Goal: Task Accomplishment & Management: Manage account settings

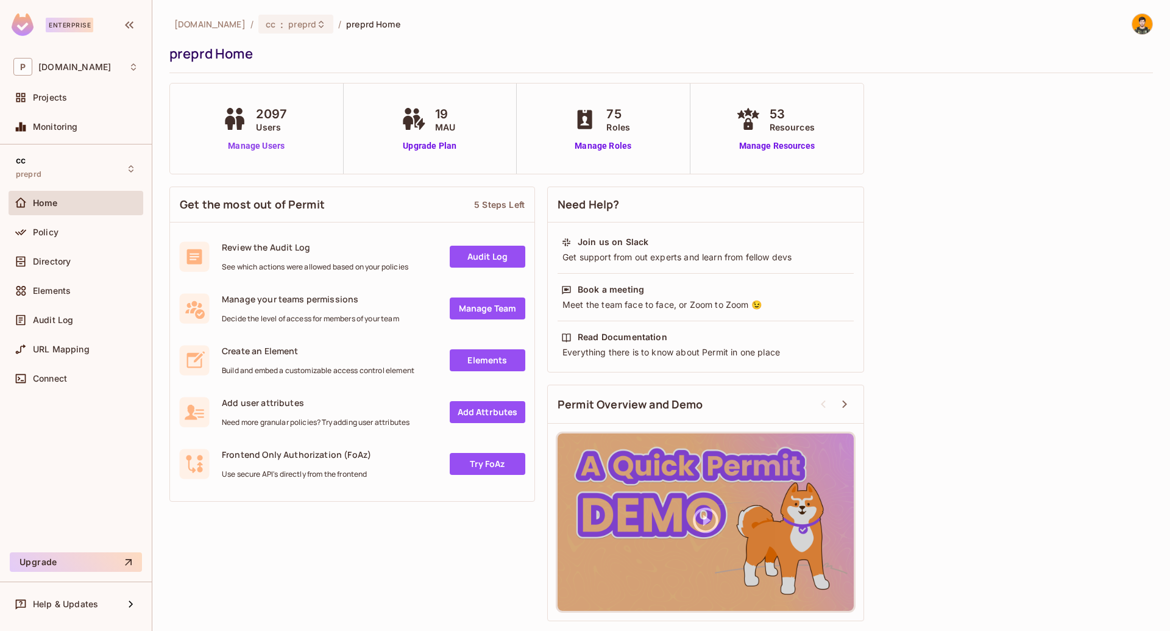
click at [242, 143] on link "Manage Users" at bounding box center [256, 146] width 74 height 13
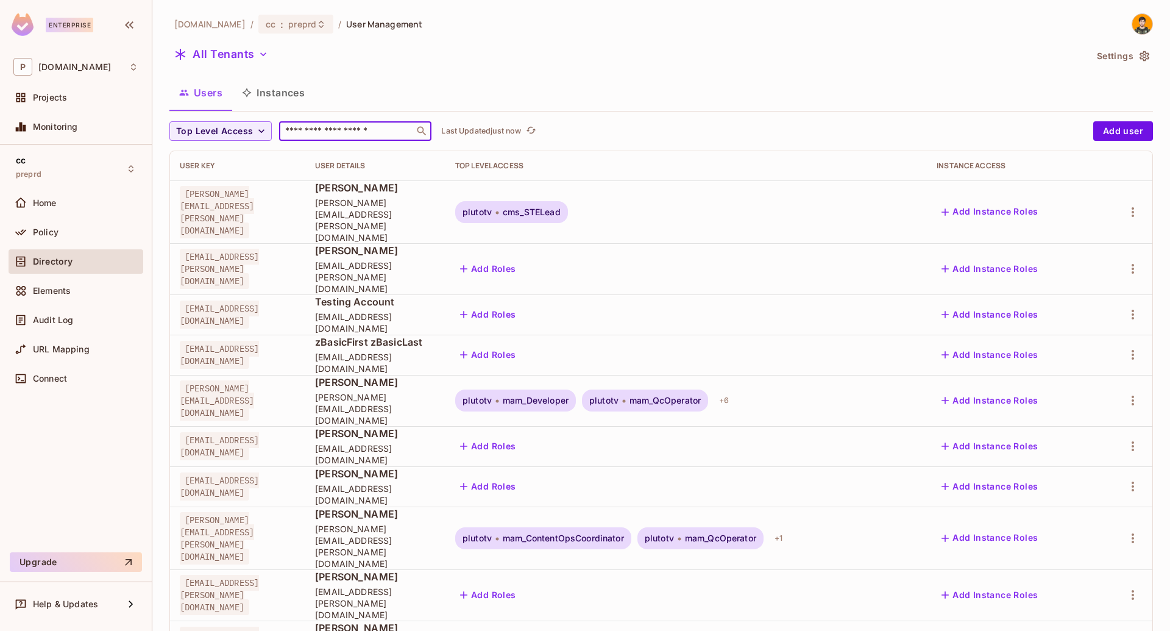
click at [328, 129] on input "text" at bounding box center [347, 131] width 128 height 12
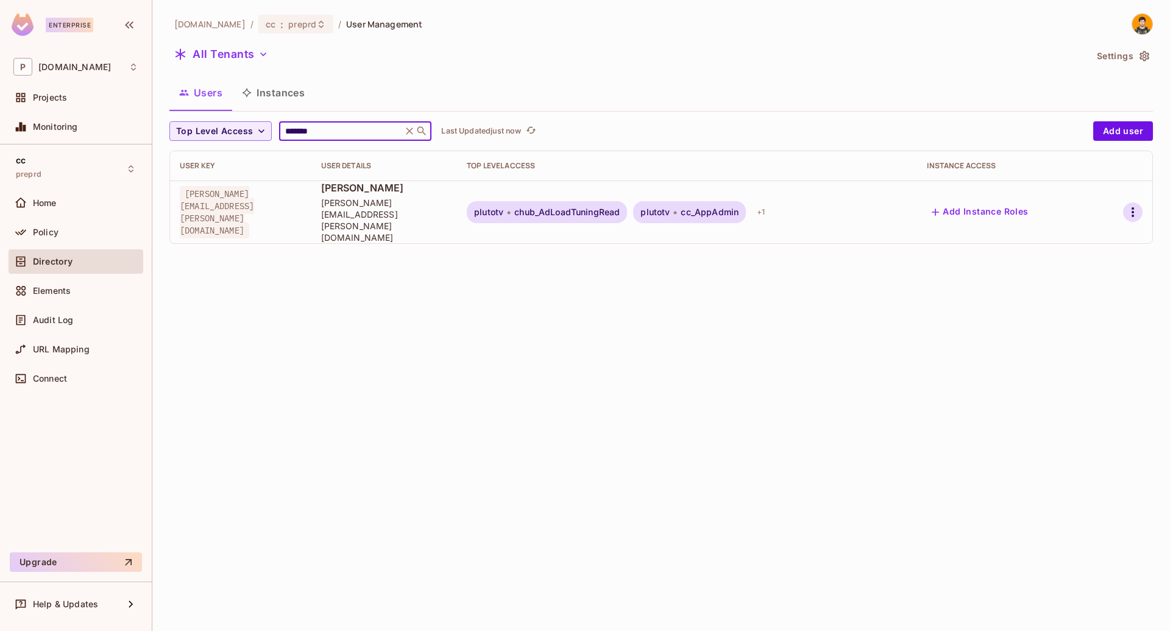
type input "*******"
click at [1133, 207] on icon "button" at bounding box center [1132, 212] width 2 height 10
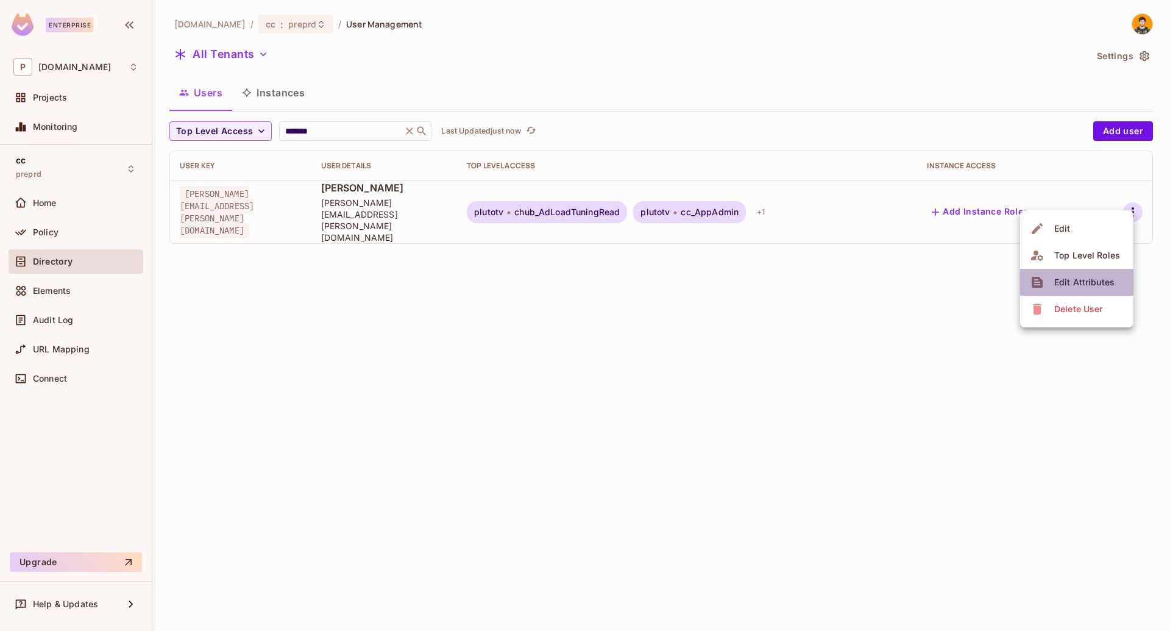
click at [1066, 290] on span "Edit Attributes" at bounding box center [1084, 281] width 68 height 19
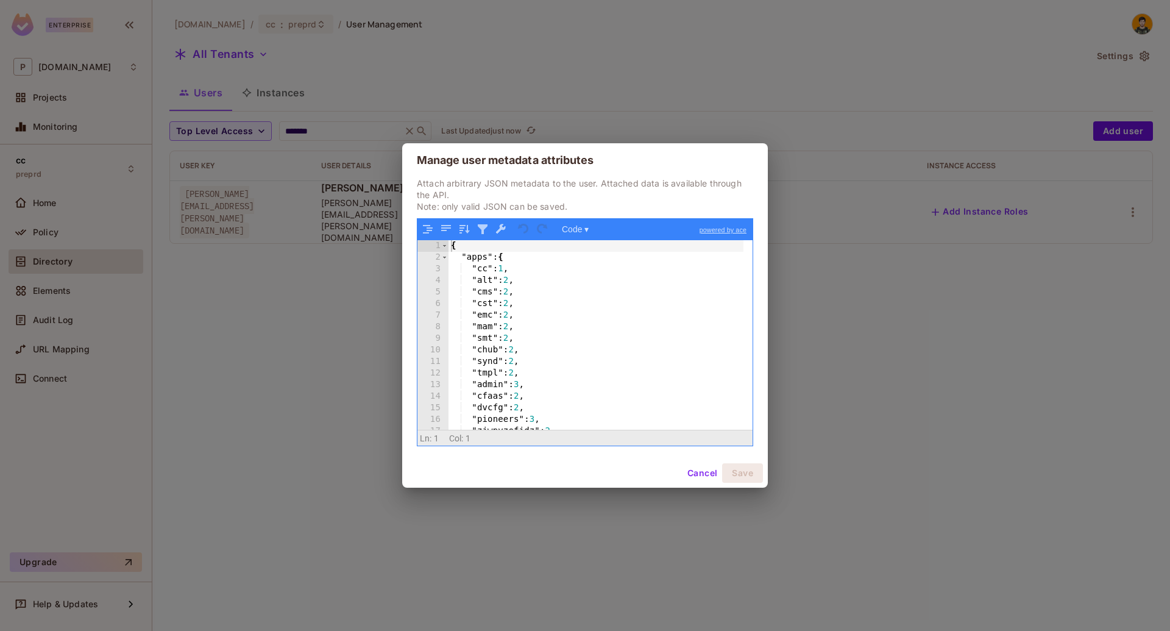
click at [250, 256] on div "Manage user metadata attributes Attach arbitrary JSON metadata to the user. Att…" at bounding box center [585, 315] width 1170 height 631
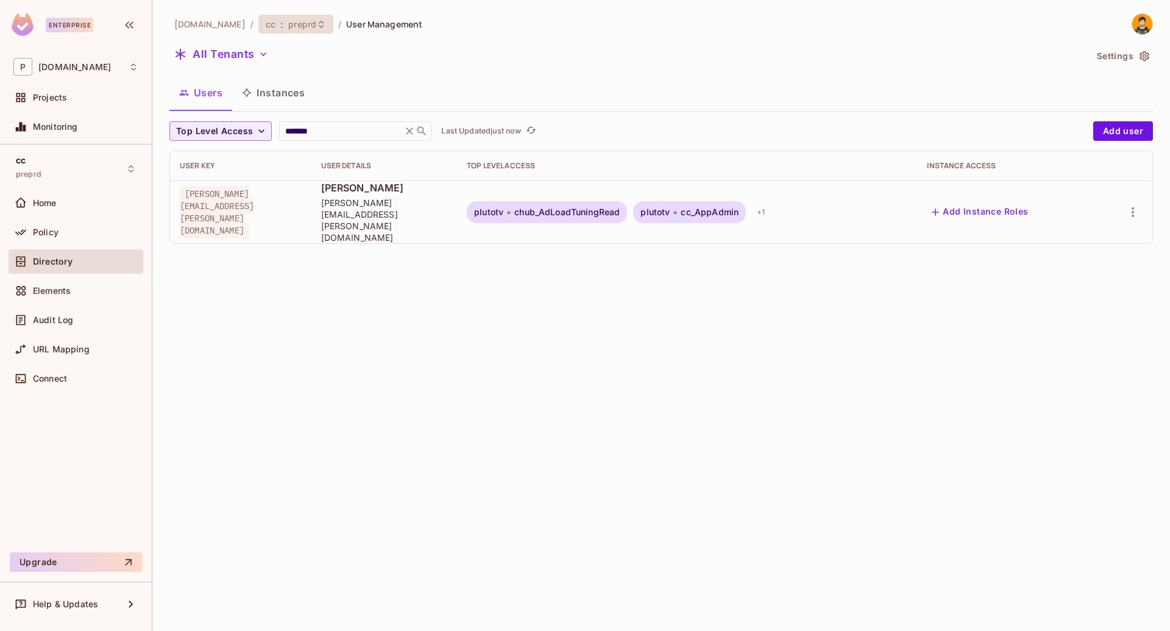
click at [273, 32] on div "cc : preprd" at bounding box center [295, 24] width 75 height 19
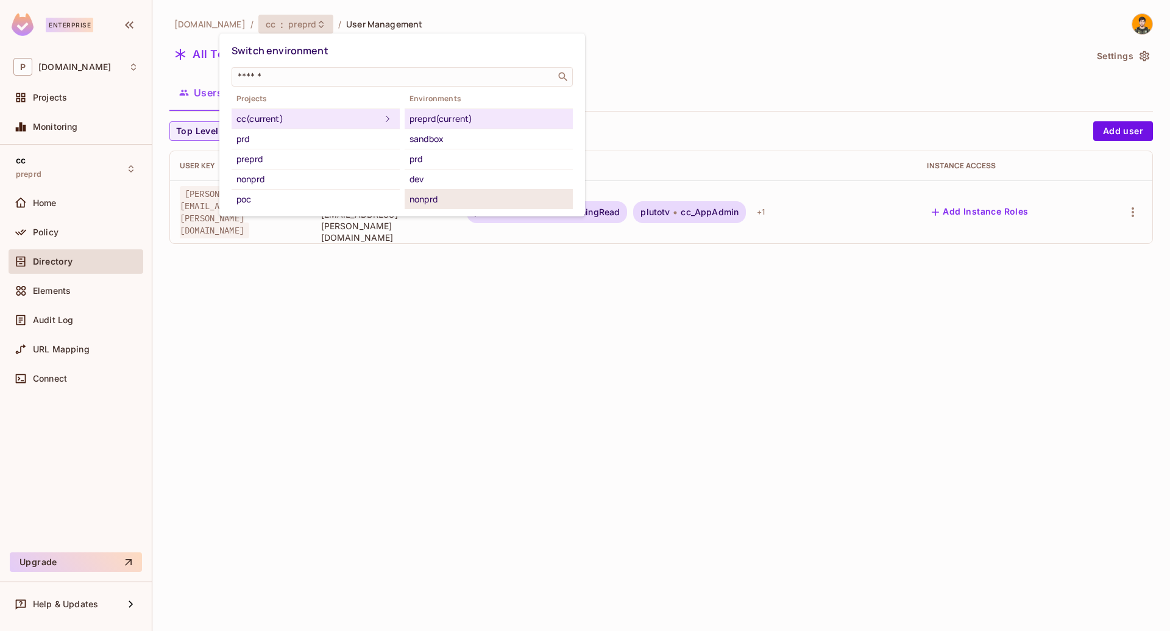
click at [428, 194] on div "nonprd" at bounding box center [488, 199] width 158 height 15
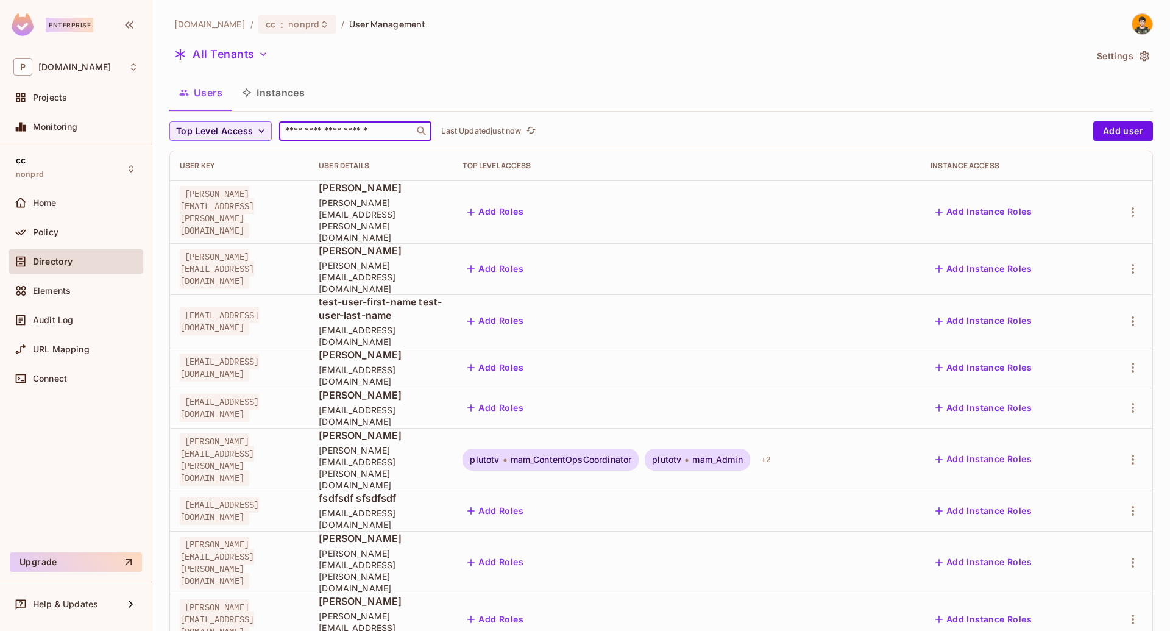
click at [338, 129] on input "text" at bounding box center [347, 131] width 128 height 12
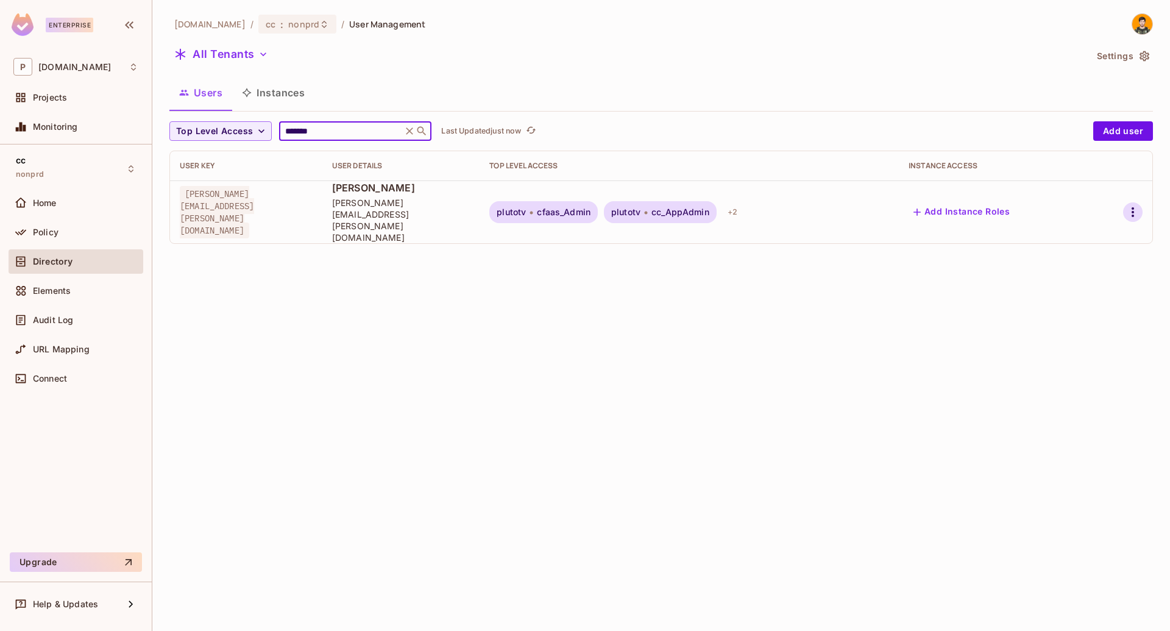
type input "*******"
click at [1128, 205] on icon "button" at bounding box center [1132, 212] width 15 height 15
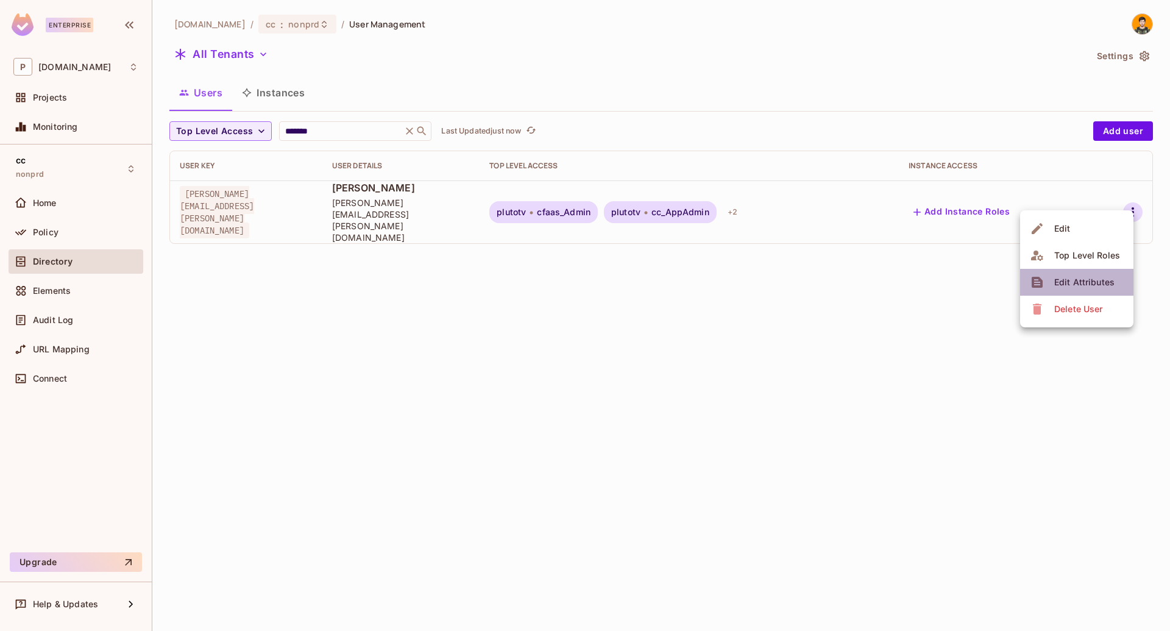
click at [1078, 283] on div "Edit Attributes" at bounding box center [1084, 282] width 60 height 12
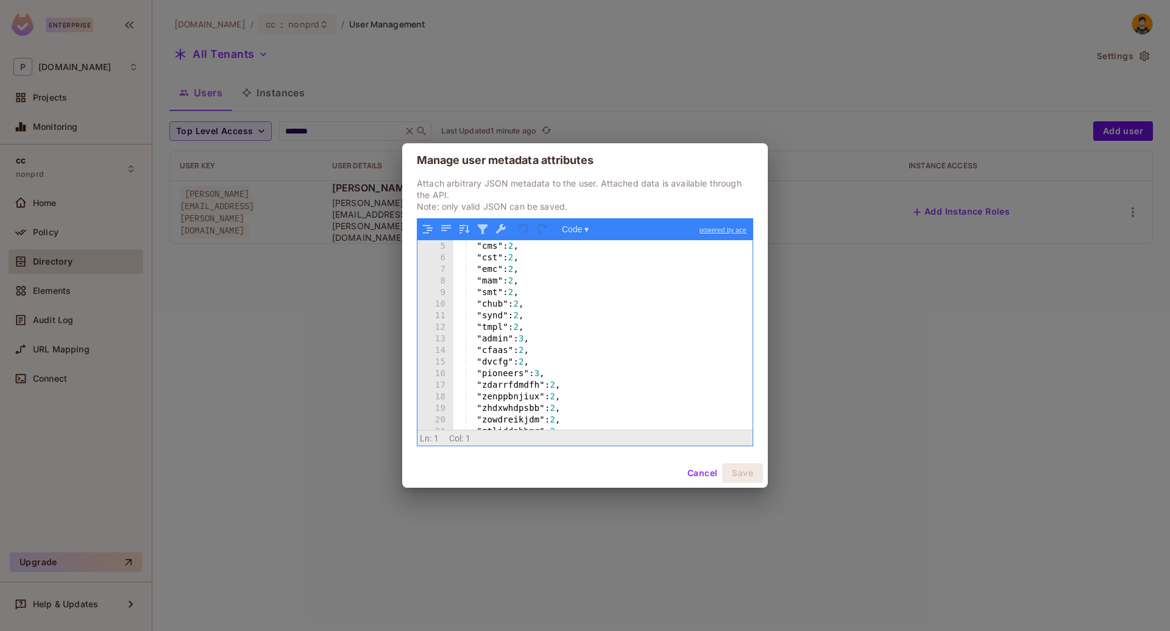
scroll to position [48, 0]
click at [699, 474] on button "Cancel" at bounding box center [702, 472] width 40 height 19
